Goal: Task Accomplishment & Management: Use online tool/utility

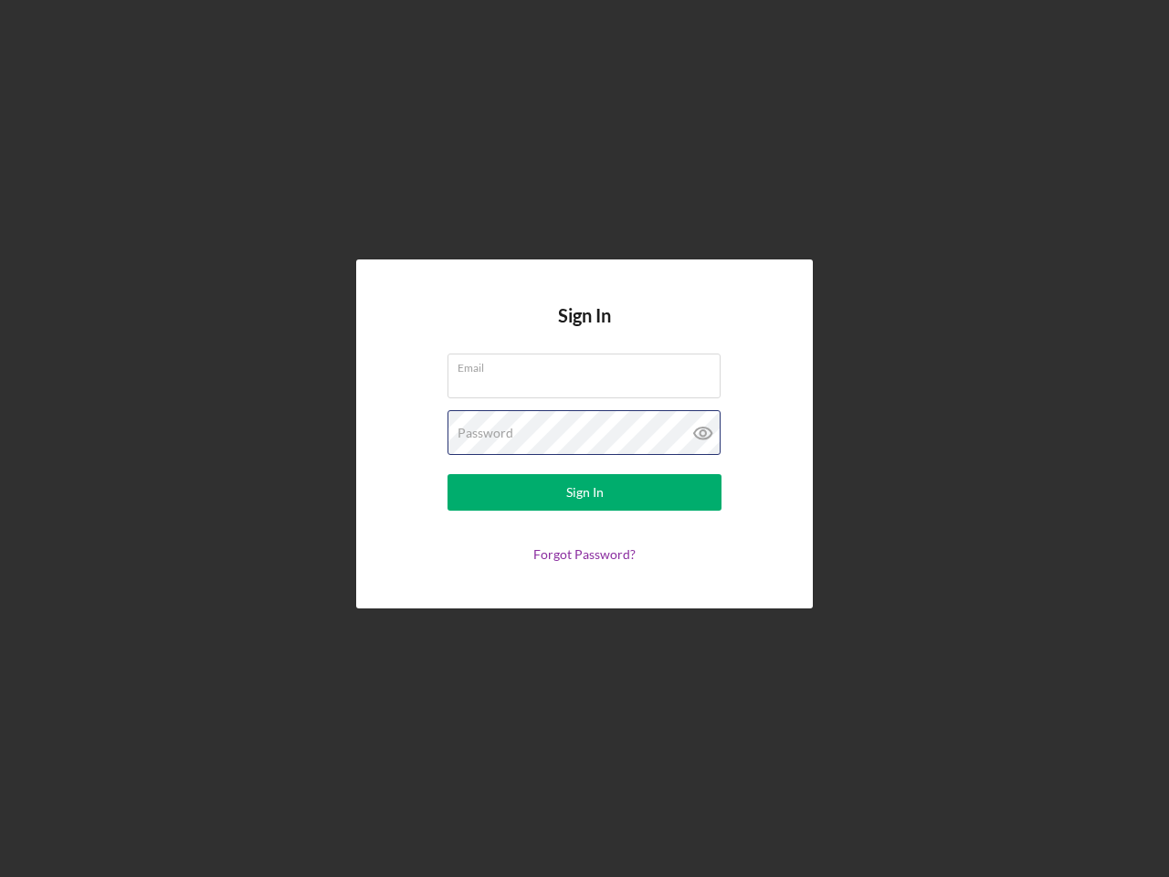
click at [585, 438] on div "Password" at bounding box center [585, 433] width 274 height 46
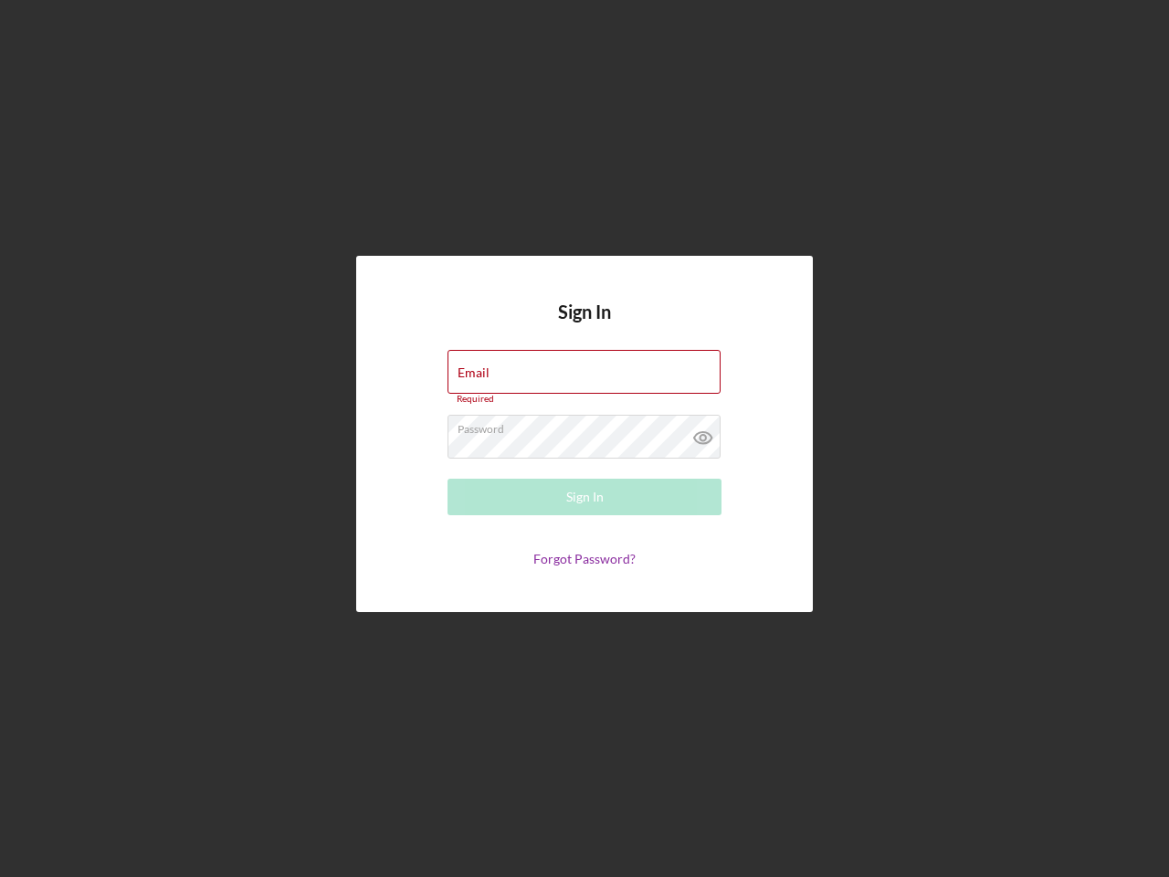
click at [703, 433] on icon at bounding box center [703, 438] width 46 height 46
